Goal: Information Seeking & Learning: Learn about a topic

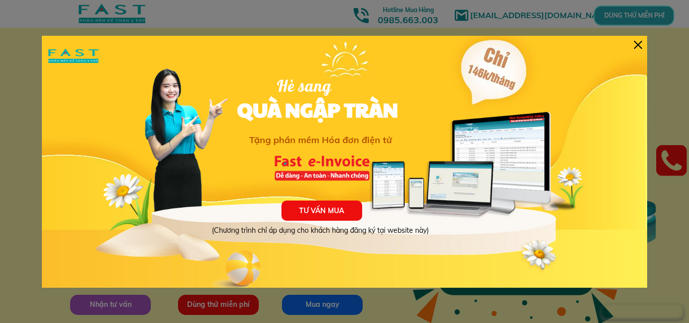
click at [637, 44] on div at bounding box center [638, 45] width 8 height 8
click at [642, 44] on div "TƯ VẤN MUA (Chương trình chỉ áp dụng cho khách hàng đăng ký tại website này) Hè…" at bounding box center [344, 162] width 605 height 252
click at [639, 45] on div at bounding box center [638, 45] width 8 height 8
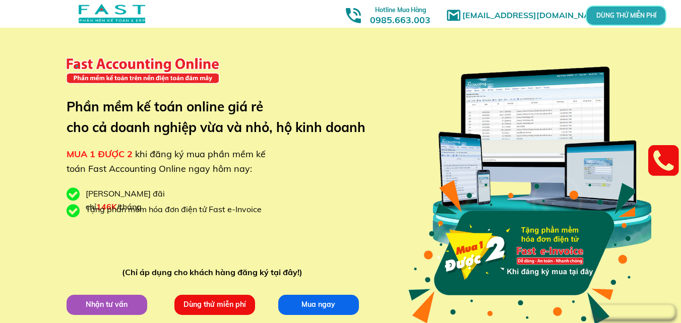
click at [92, 12] on div at bounding box center [112, 13] width 67 height 19
click at [92, 11] on div at bounding box center [112, 13] width 67 height 19
click at [122, 64] on div at bounding box center [142, 70] width 161 height 59
